Goal: Information Seeking & Learning: Check status

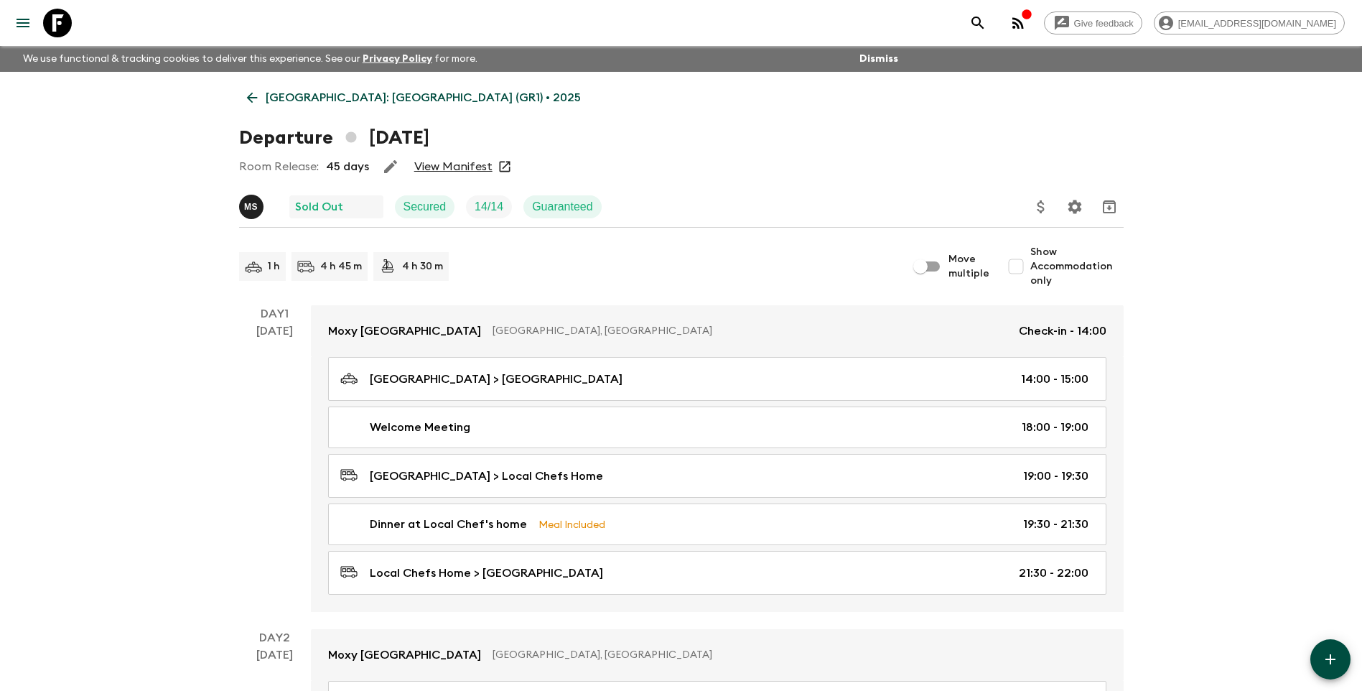
click at [289, 101] on p "[GEOGRAPHIC_DATA]: [GEOGRAPHIC_DATA] (GR1) • 2025" at bounding box center [423, 97] width 315 height 17
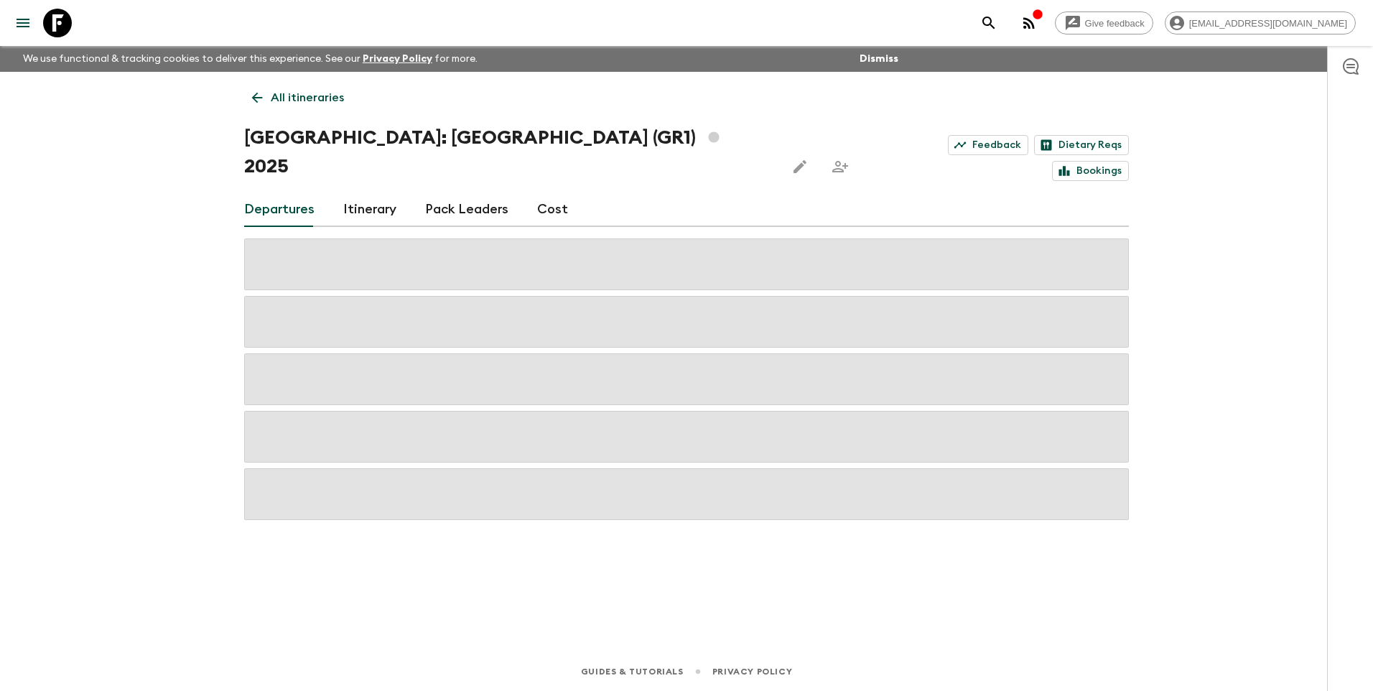
click at [289, 101] on p "All itineraries" at bounding box center [307, 97] width 73 height 17
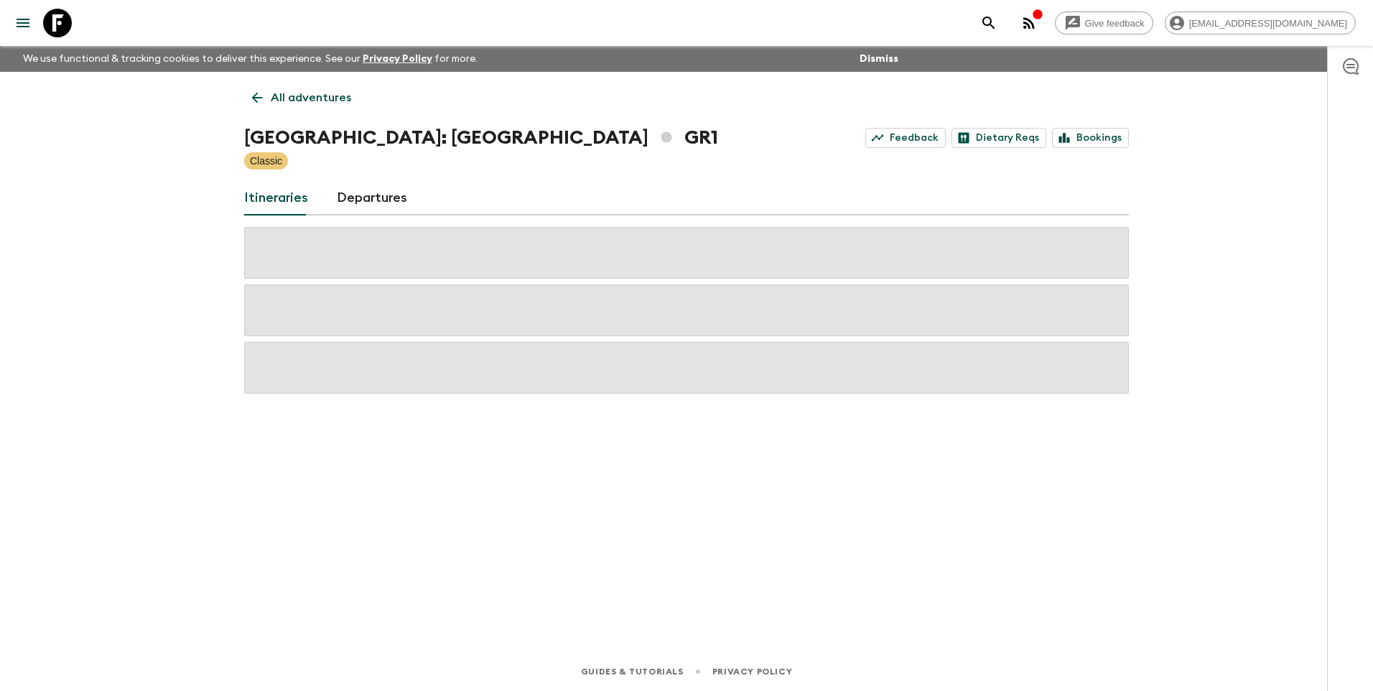
click at [256, 96] on icon at bounding box center [257, 98] width 11 height 11
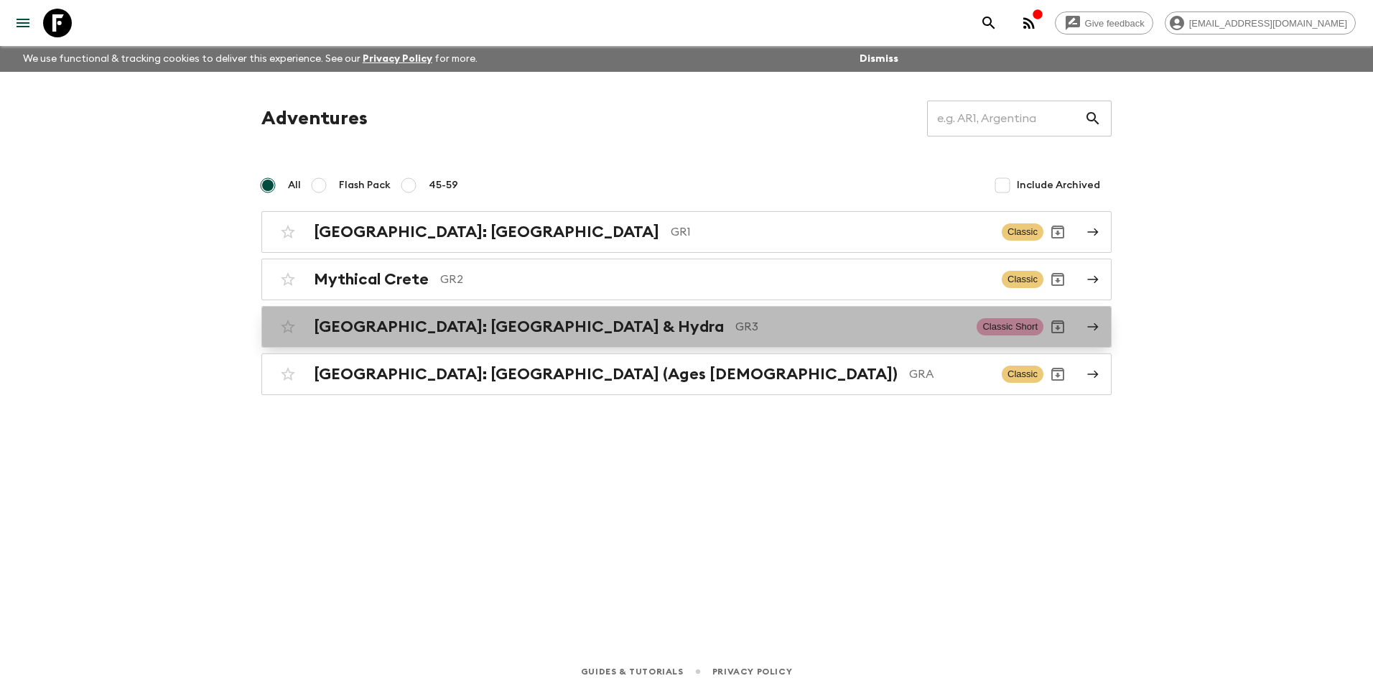
click at [392, 337] on div "[GEOGRAPHIC_DATA]: [GEOGRAPHIC_DATA] & Hydra GR3 Classic Short" at bounding box center [659, 326] width 770 height 29
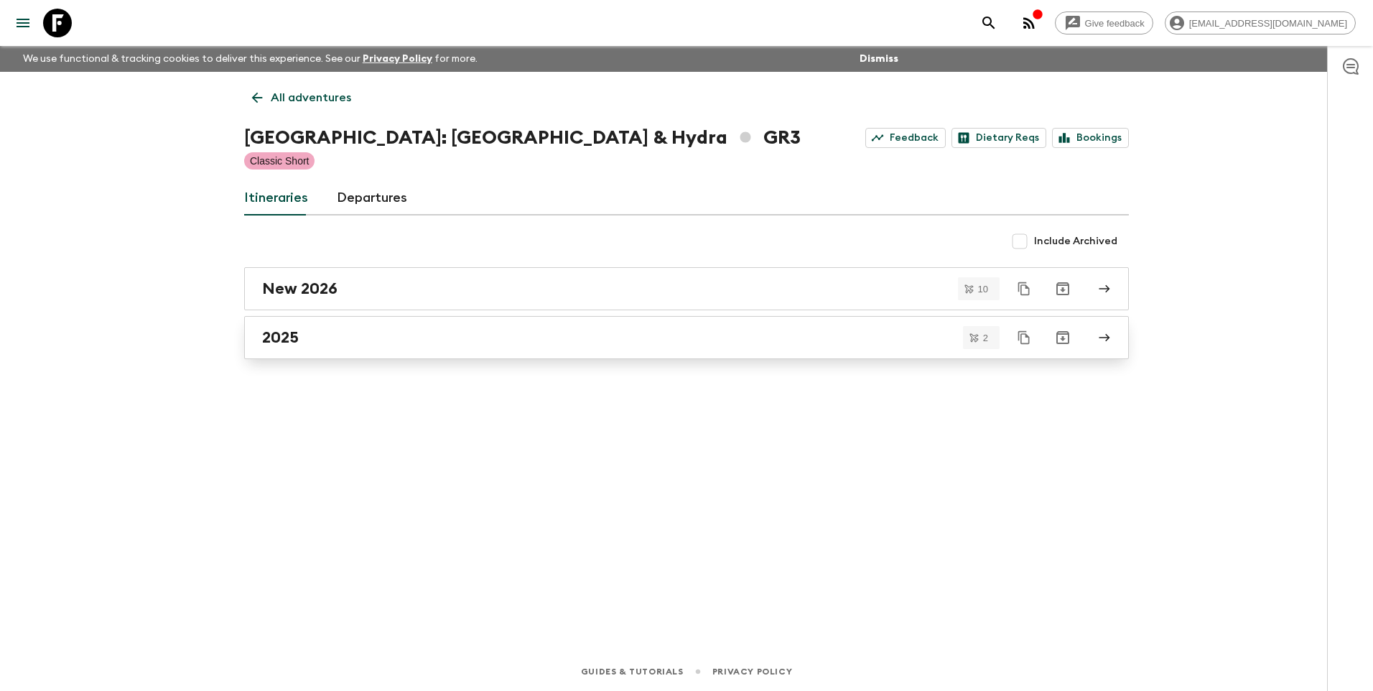
click at [289, 346] on h2 "2025" at bounding box center [280, 337] width 37 height 19
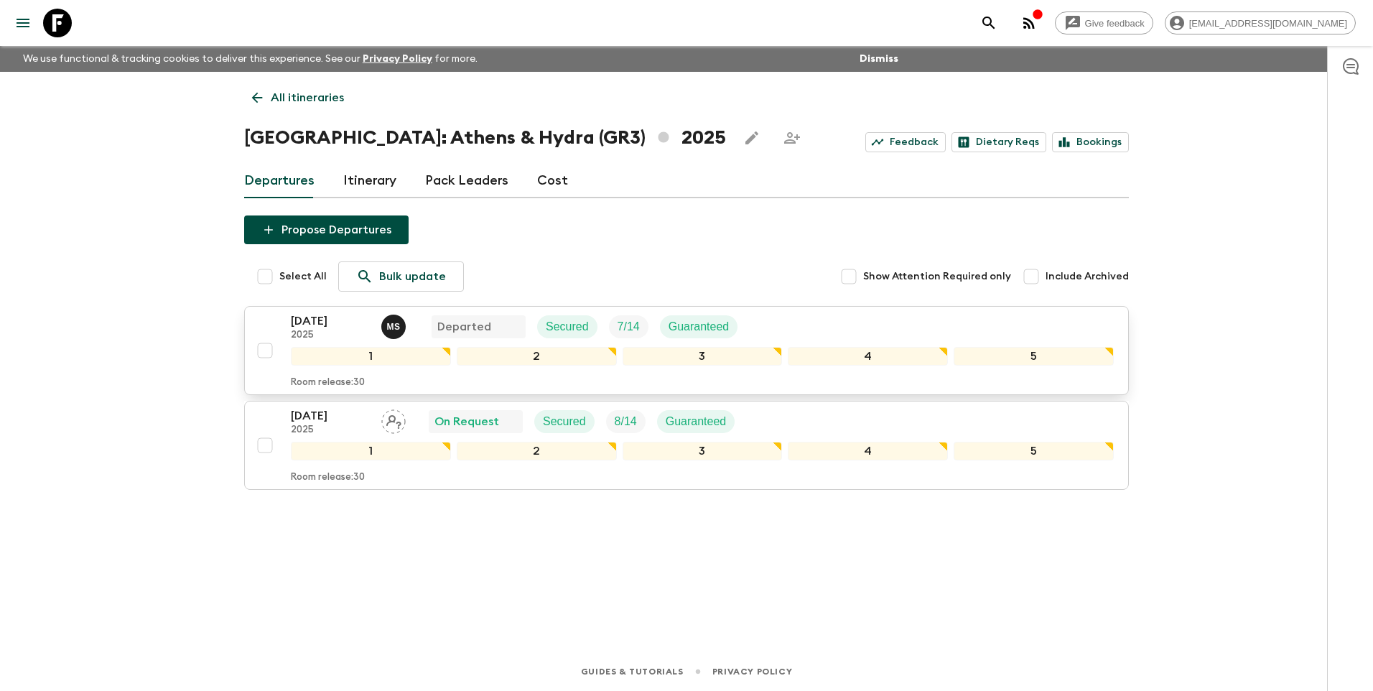
click at [312, 309] on button "[DATE] 2025 M S Departed Secured 7 / 14 Guaranteed 1 2 3 4 5 Room release: 30" at bounding box center [686, 350] width 885 height 89
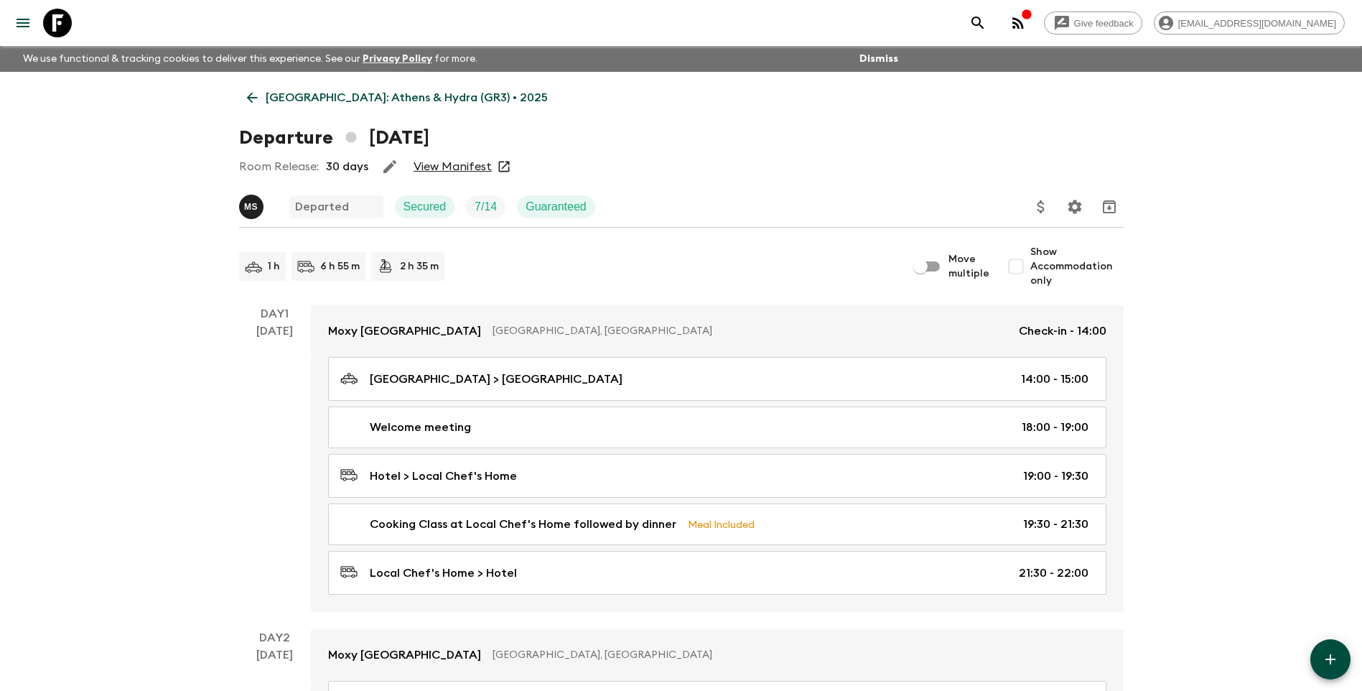
click at [473, 160] on link "View Manifest" at bounding box center [453, 166] width 78 height 14
click at [288, 96] on p "[GEOGRAPHIC_DATA]: Athens & Hydra (GR3) • 2025" at bounding box center [407, 97] width 282 height 17
